Goal: Task Accomplishment & Management: Manage account settings

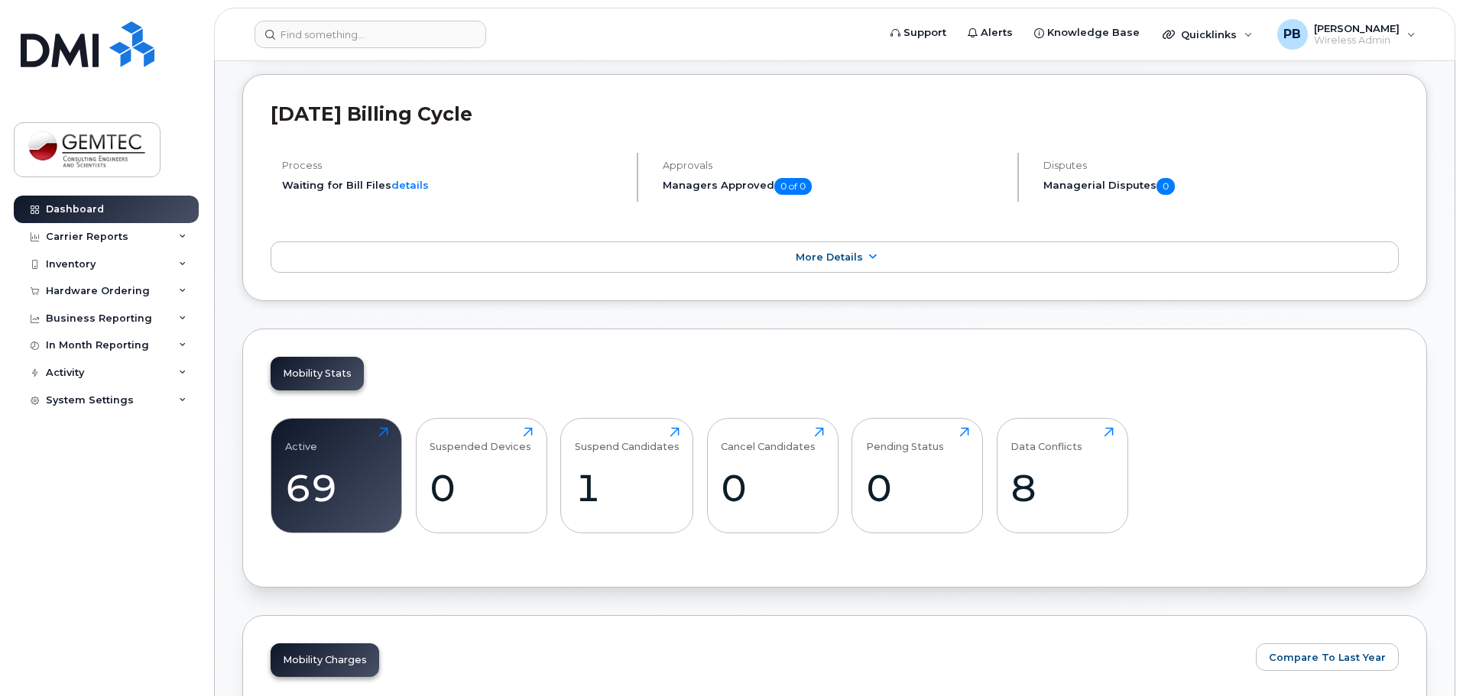
scroll to position [229, 0]
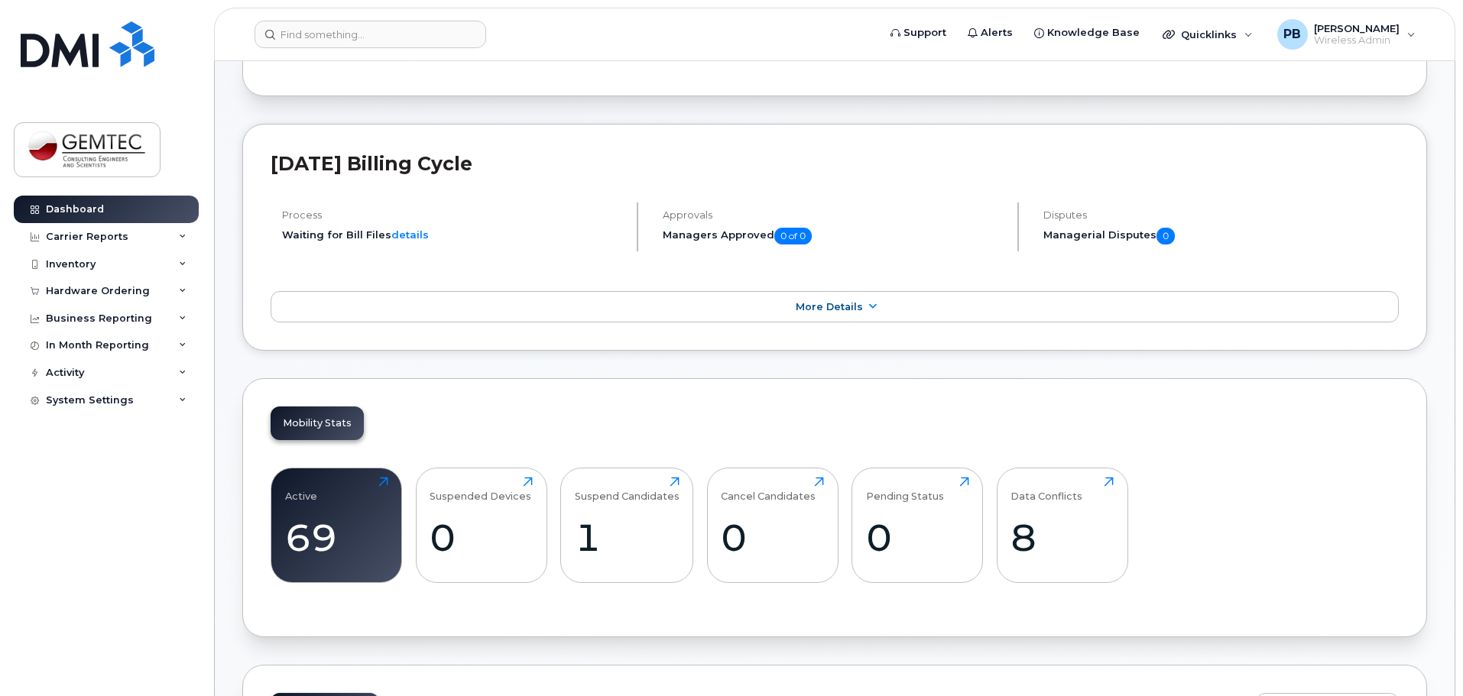
scroll to position [229, 0]
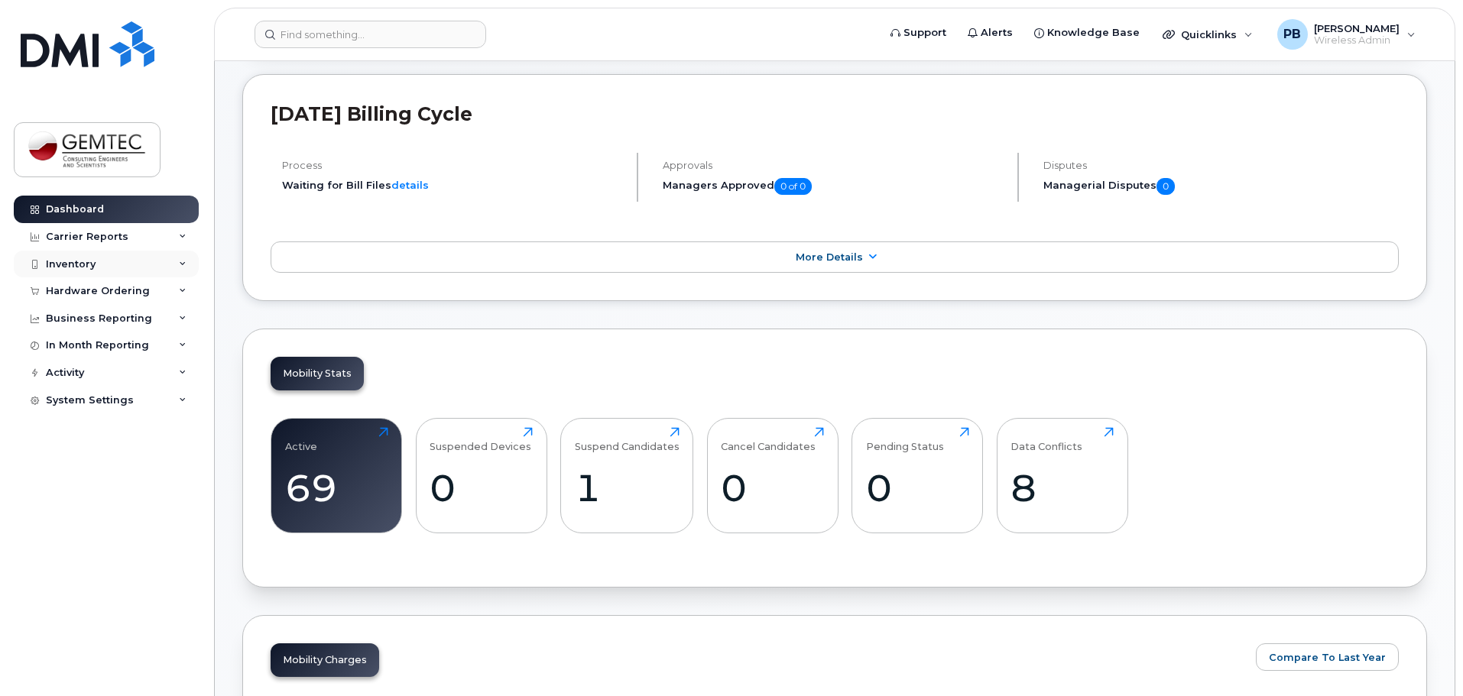
click at [66, 264] on div "Inventory" at bounding box center [71, 264] width 50 height 12
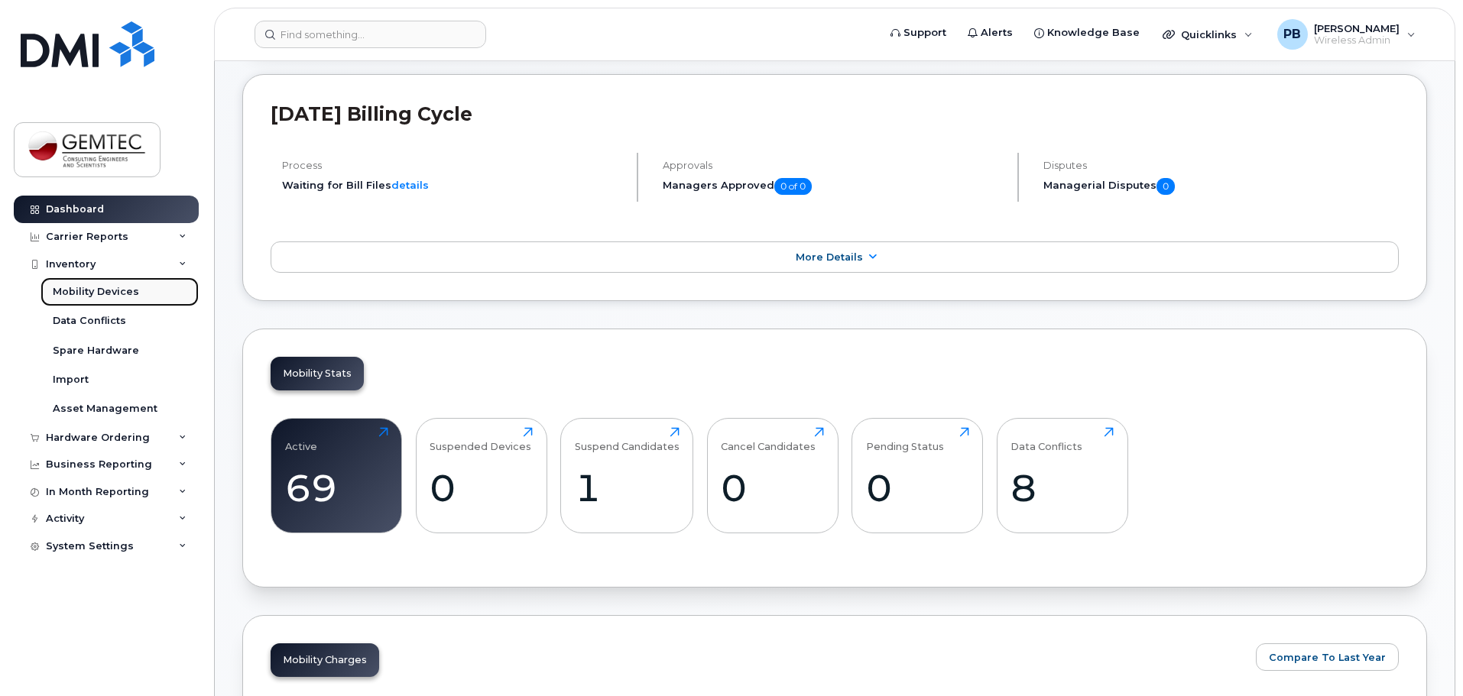
click at [90, 286] on div "Mobility Devices" at bounding box center [96, 292] width 86 height 14
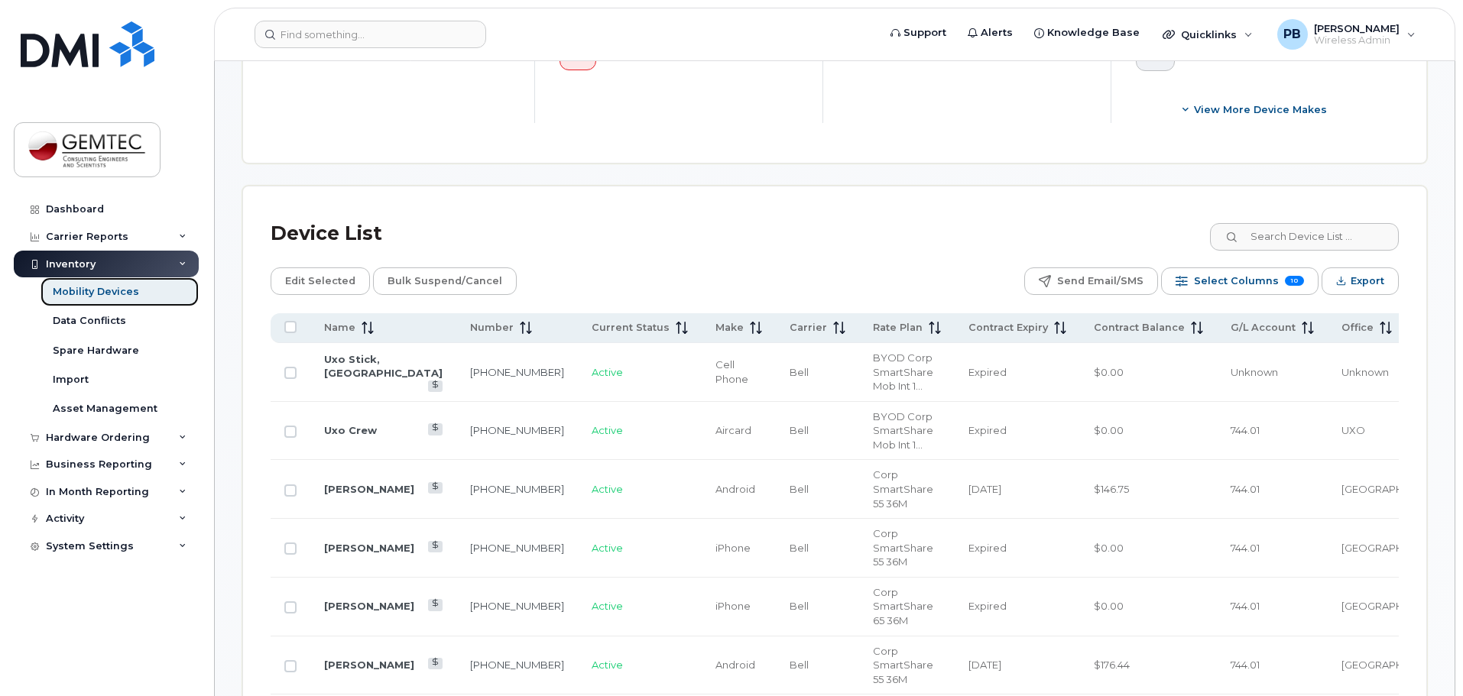
scroll to position [611, 0]
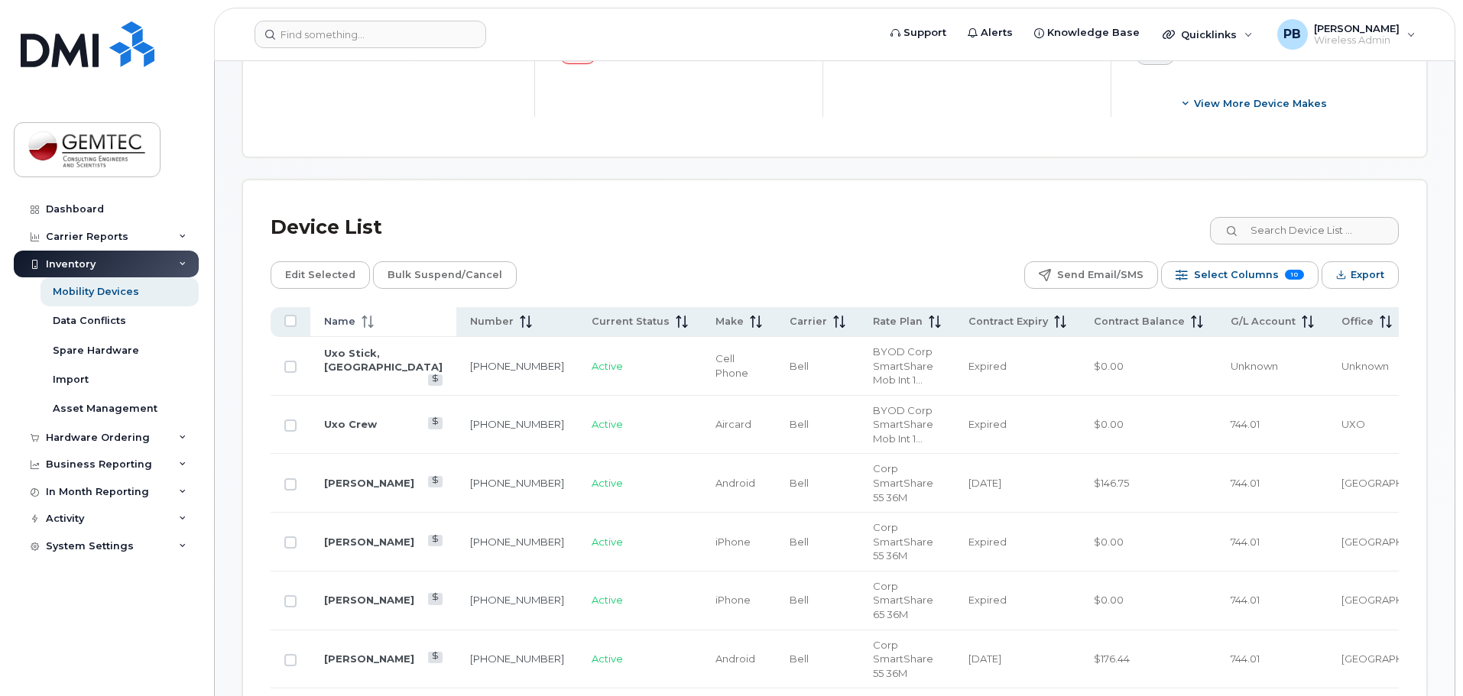
click at [360, 315] on span at bounding box center [364, 322] width 18 height 14
